Goal: Information Seeking & Learning: Learn about a topic

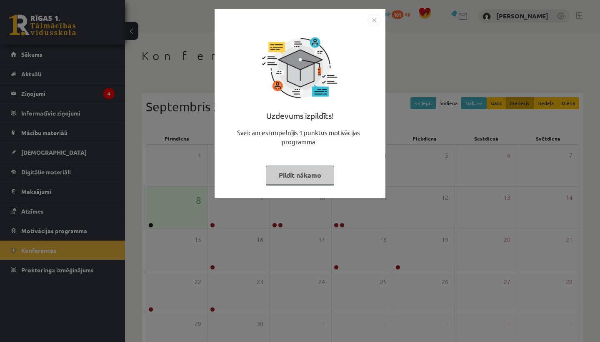
click at [373, 19] on img "Close" at bounding box center [374, 20] width 12 height 12
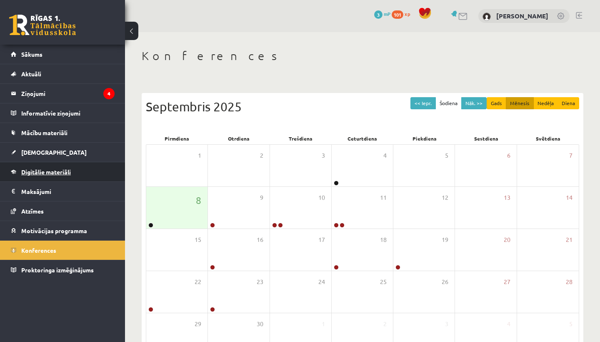
click at [46, 174] on span "Digitālie materiāli" at bounding box center [46, 171] width 50 height 7
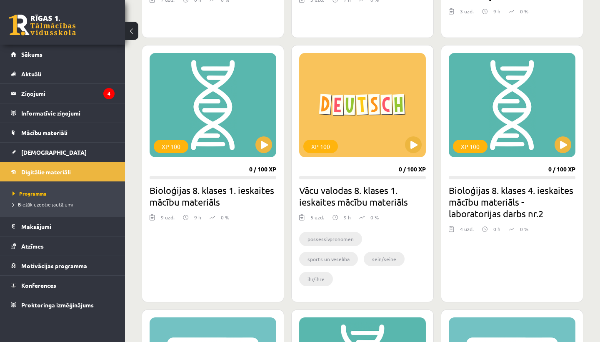
scroll to position [939, 0]
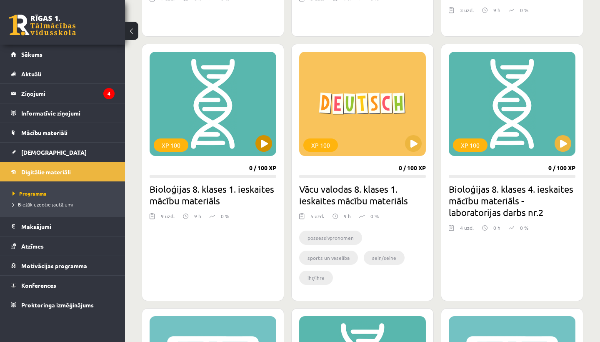
click at [260, 142] on button at bounding box center [263, 143] width 17 height 17
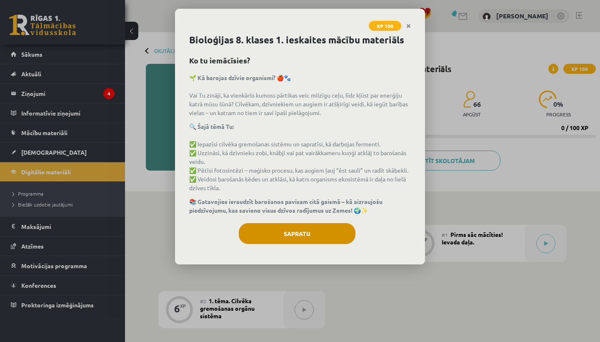
click at [290, 232] on button "Sapratu" at bounding box center [297, 233] width 117 height 21
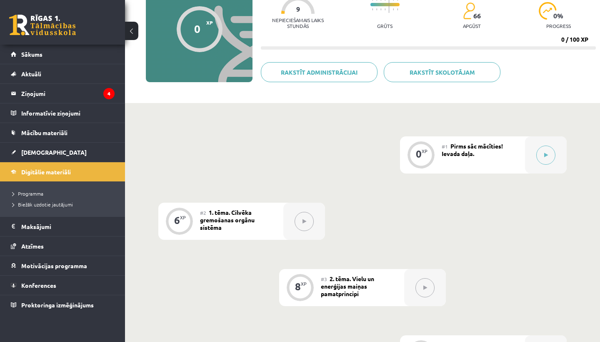
scroll to position [90, 0]
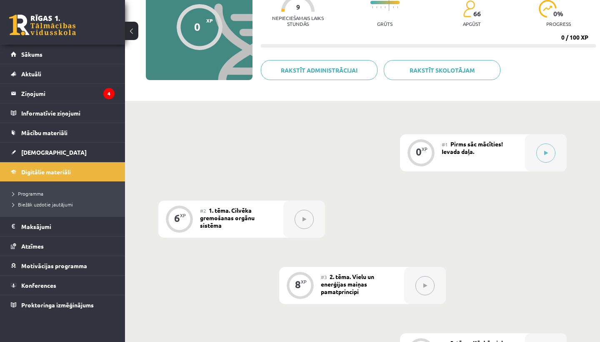
click at [303, 219] on icon at bounding box center [304, 219] width 4 height 5
click at [544, 152] on icon at bounding box center [546, 152] width 4 height 5
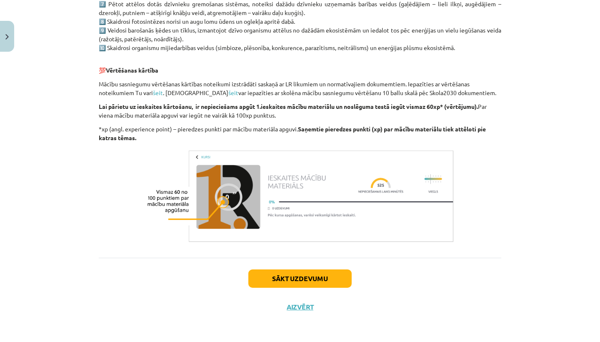
scroll to position [577, 0]
click at [302, 278] on button "Sākt uzdevumu" at bounding box center [299, 278] width 103 height 18
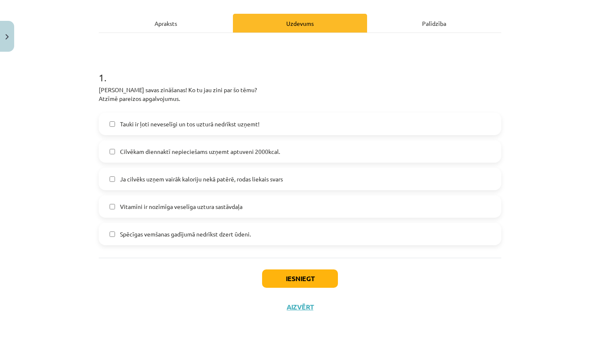
scroll to position [110, 0]
click at [288, 278] on button "Iesniegt" at bounding box center [300, 278] width 76 height 18
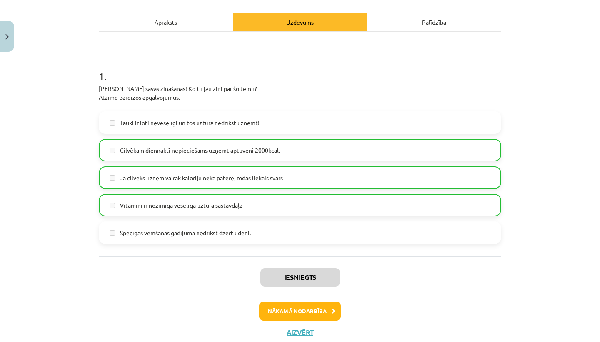
click at [296, 312] on button "Nākamā nodarbība" at bounding box center [300, 310] width 82 height 19
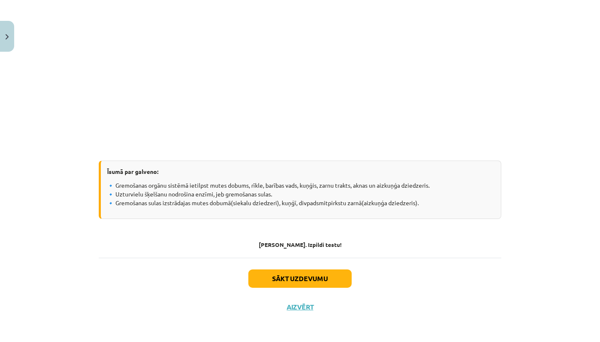
scroll to position [1643, 0]
click at [305, 279] on button "Sākt uzdevumu" at bounding box center [299, 278] width 103 height 18
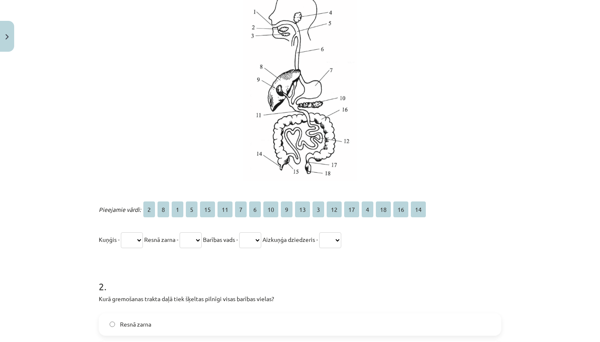
scroll to position [233, 0]
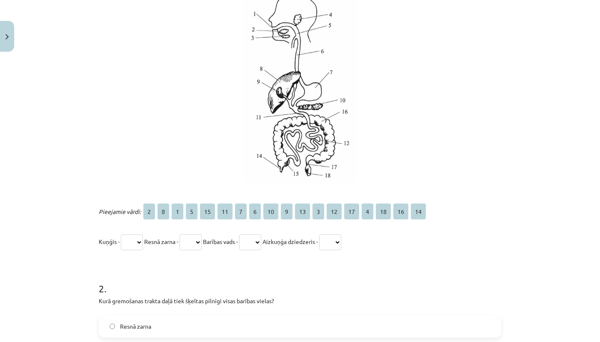
select select "*"
select select "**"
select select "*"
select select "**"
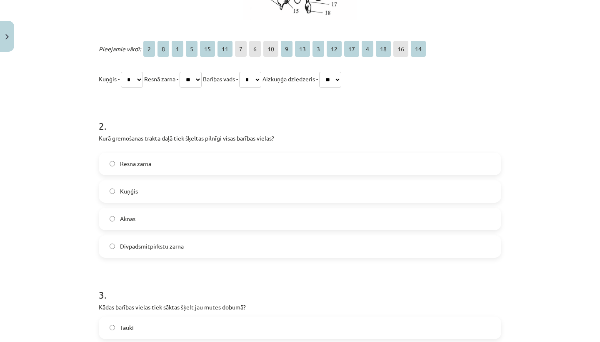
scroll to position [397, 0]
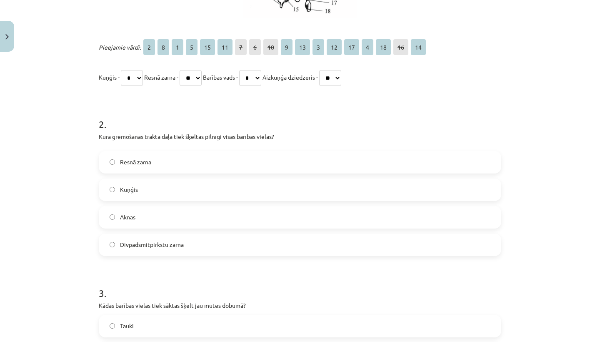
click at [126, 194] on label "Kuņģis" at bounding box center [300, 189] width 401 height 21
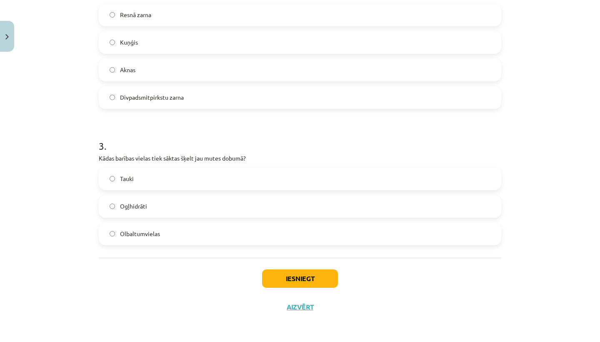
scroll to position [544, 0]
click at [298, 270] on button "Iesniegt" at bounding box center [300, 278] width 76 height 18
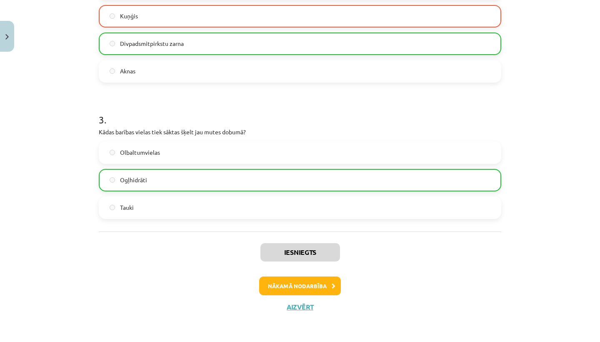
click at [310, 281] on button "Nākamā nodarbība" at bounding box center [300, 285] width 82 height 19
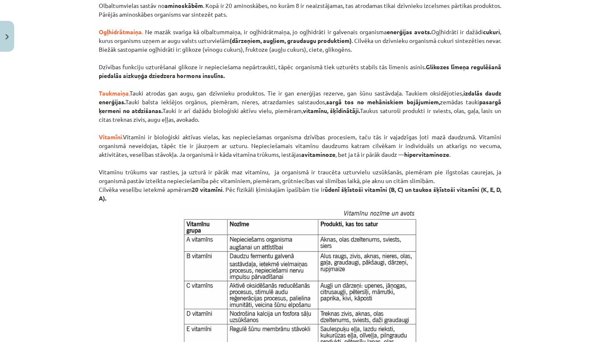
scroll to position [21, 0]
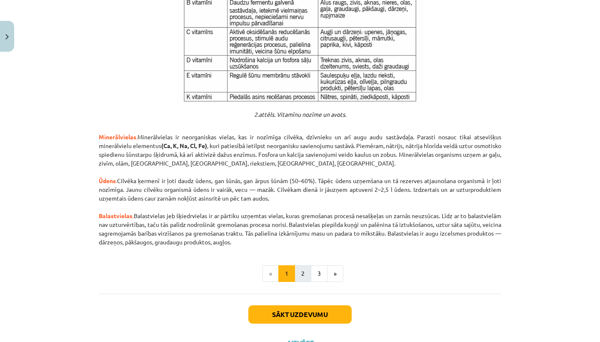
click at [298, 265] on button "2" at bounding box center [303, 273] width 17 height 17
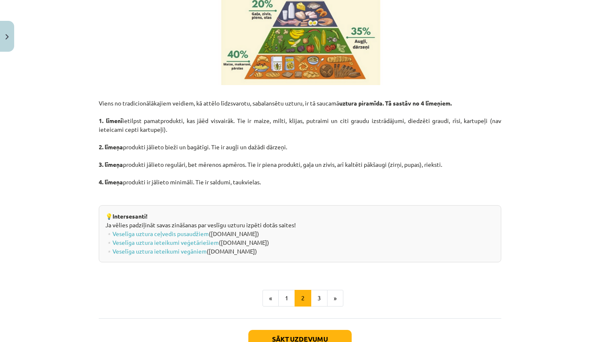
scroll to position [704, 0]
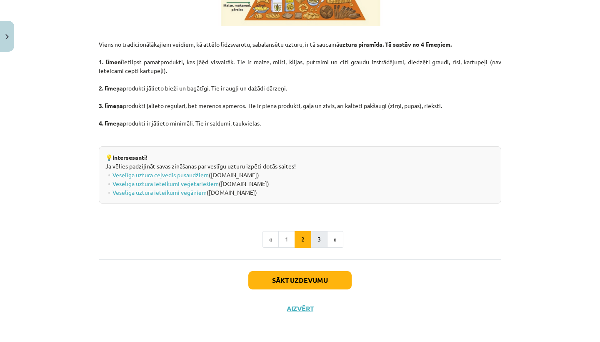
click at [317, 234] on button "3" at bounding box center [319, 239] width 17 height 17
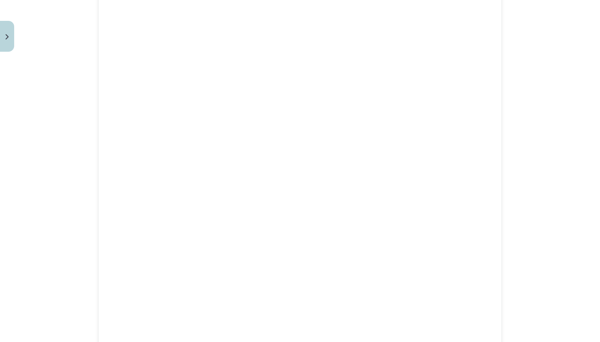
scroll to position [149, 0]
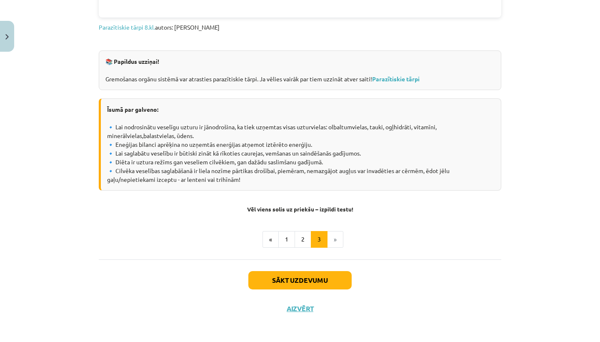
click at [301, 277] on button "Sākt uzdevumu" at bounding box center [299, 280] width 103 height 18
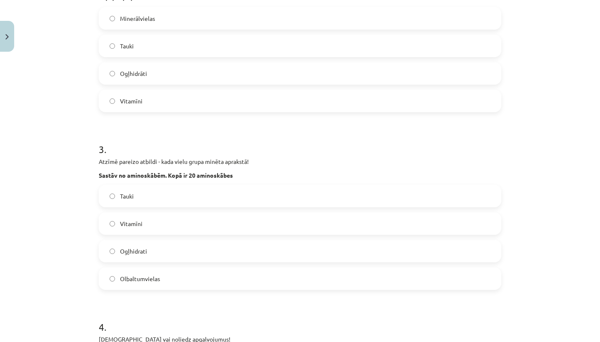
scroll to position [393, 0]
click at [115, 249] on label "Ogļhidrati" at bounding box center [300, 249] width 401 height 21
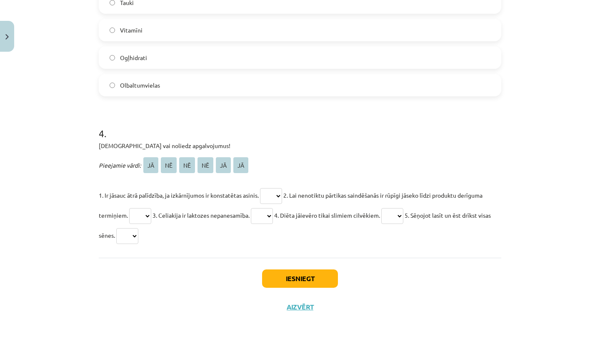
scroll to position [587, 0]
